Goal: Task Accomplishment & Management: Use online tool/utility

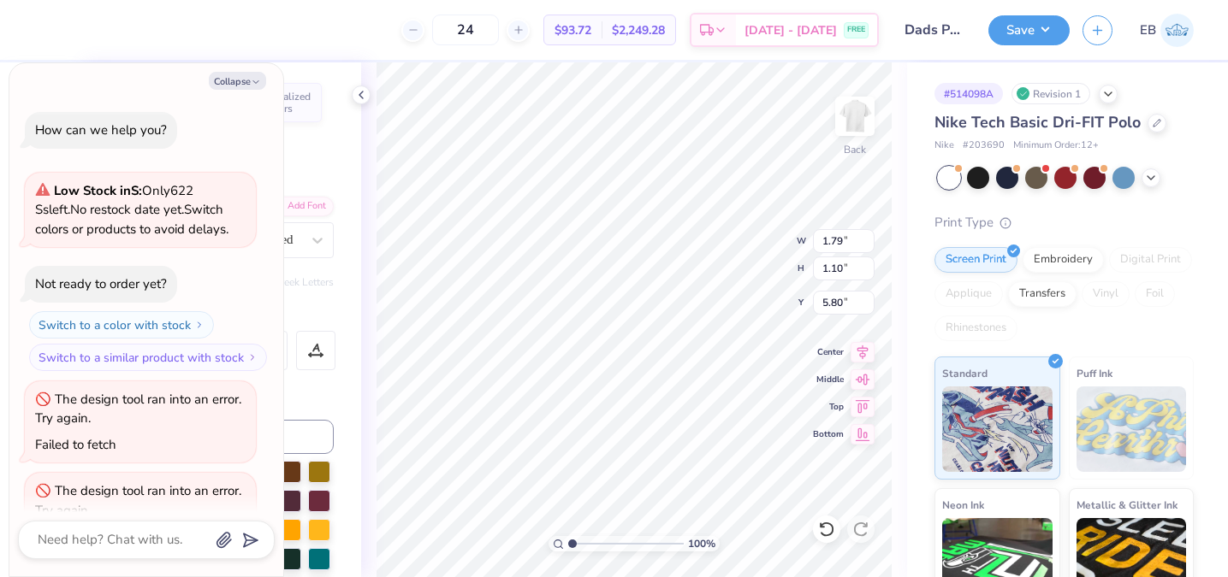
scroll to position [877, 0]
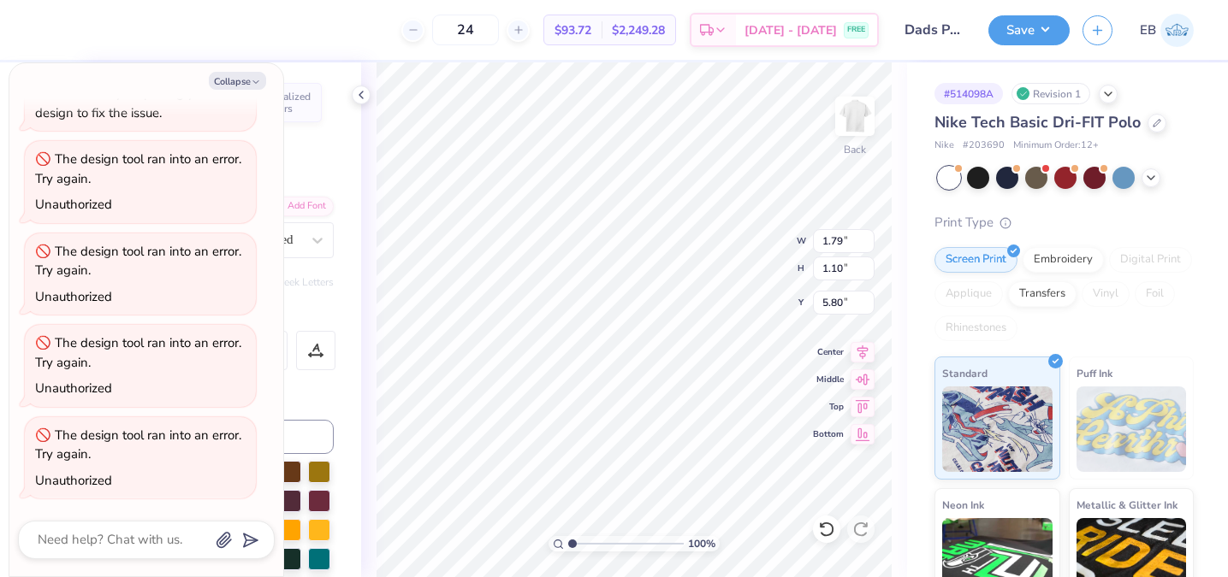
type textarea "x"
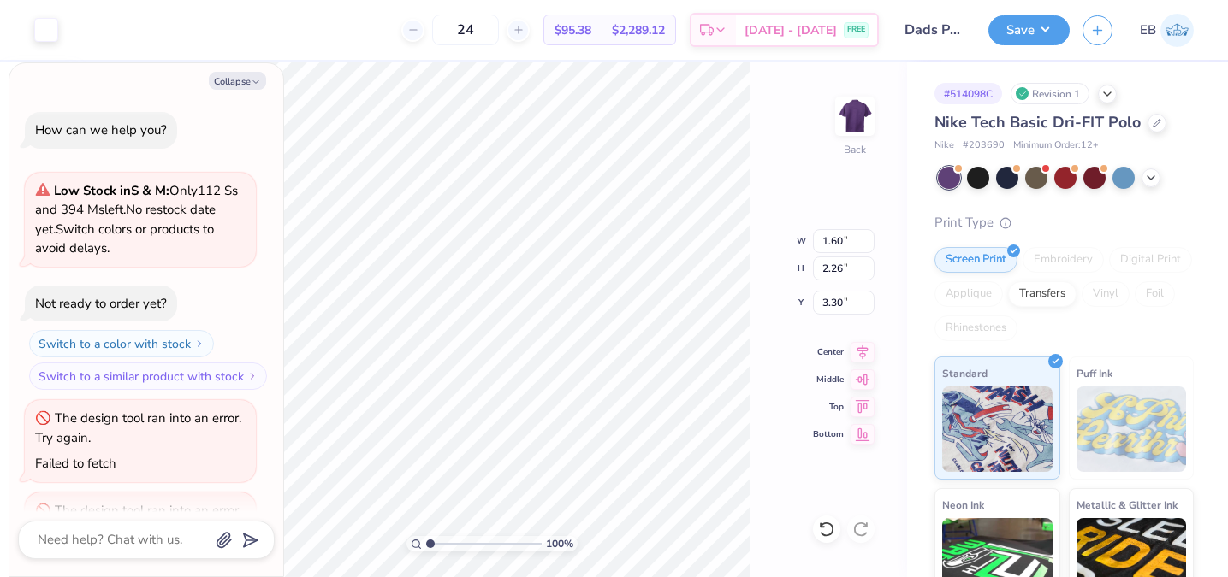
scroll to position [896, 0]
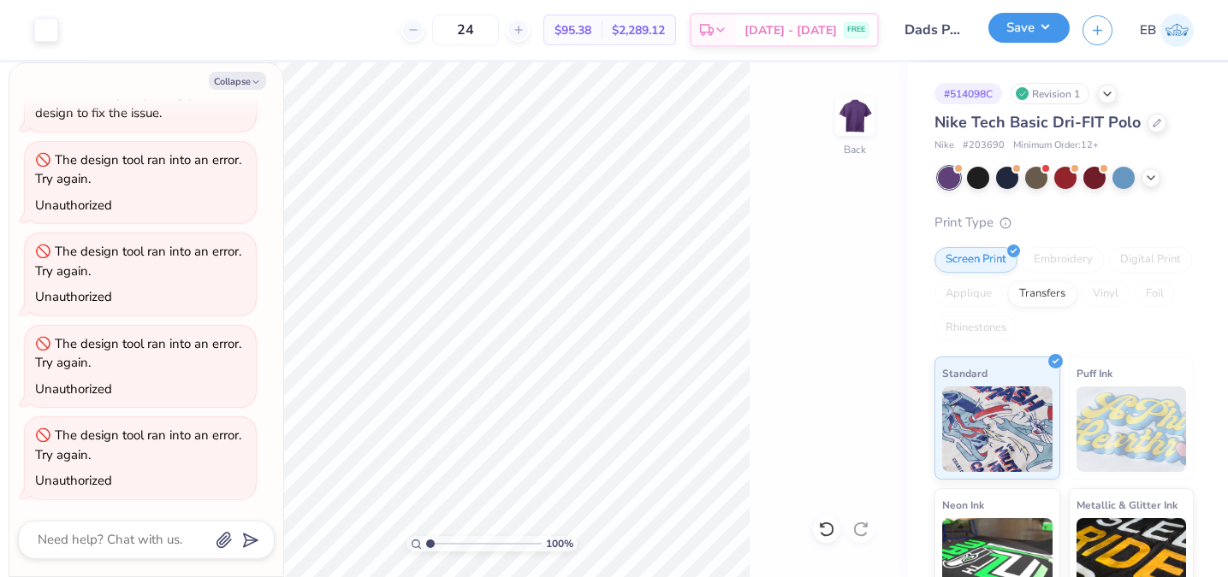
click at [1031, 36] on button "Save" at bounding box center [1028, 28] width 81 height 30
type textarea "x"
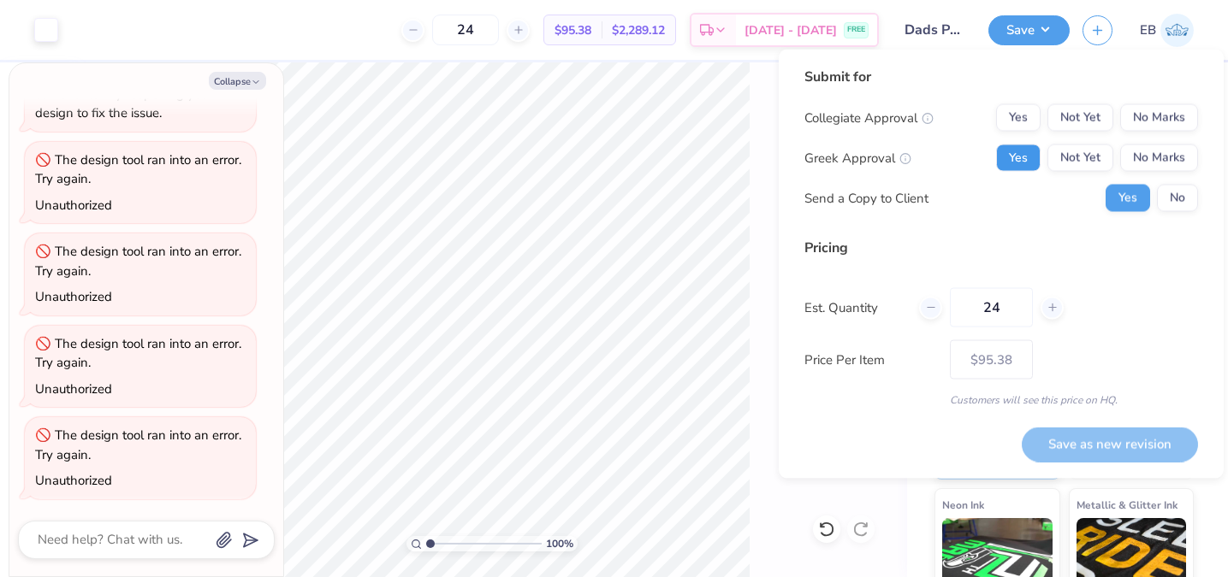
click at [1016, 155] on button "Yes" at bounding box center [1018, 158] width 44 height 27
click at [1163, 112] on button "No Marks" at bounding box center [1159, 117] width 78 height 27
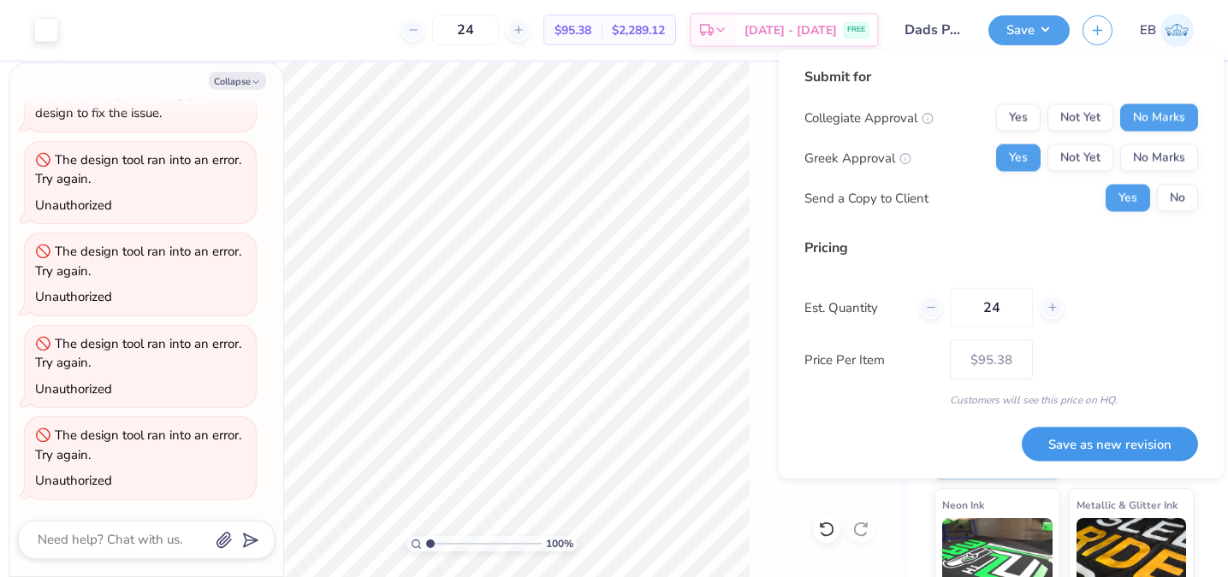
click at [1078, 452] on button "Save as new revision" at bounding box center [1110, 444] width 176 height 35
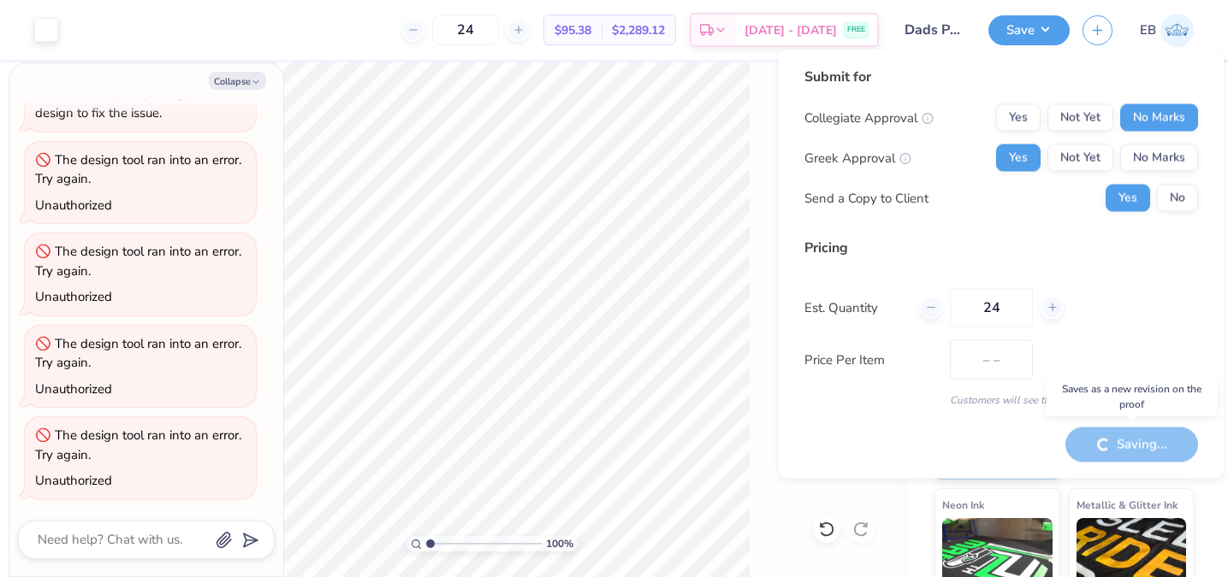
type input "$95.38"
type textarea "x"
